Goal: Information Seeking & Learning: Learn about a topic

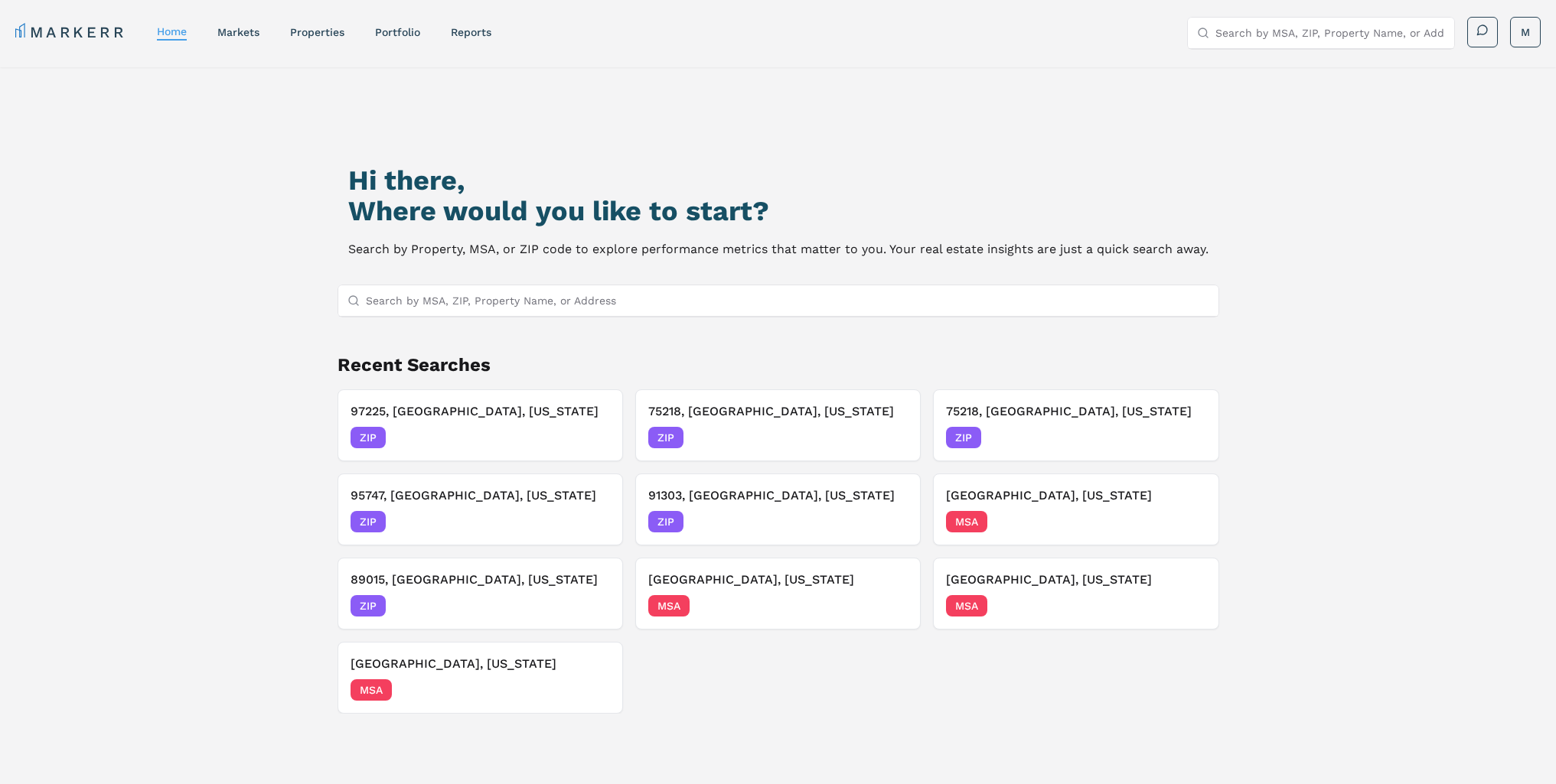
click at [712, 296] on input "Search by MSA, ZIP, Property Name, or Address" at bounding box center [788, 301] width 844 height 30
type input "60607"
click at [655, 323] on div "60607, [GEOGRAPHIC_DATA], [US_STATE] ZIP" at bounding box center [778, 331] width 880 height 26
